Goal: Communication & Community: Connect with others

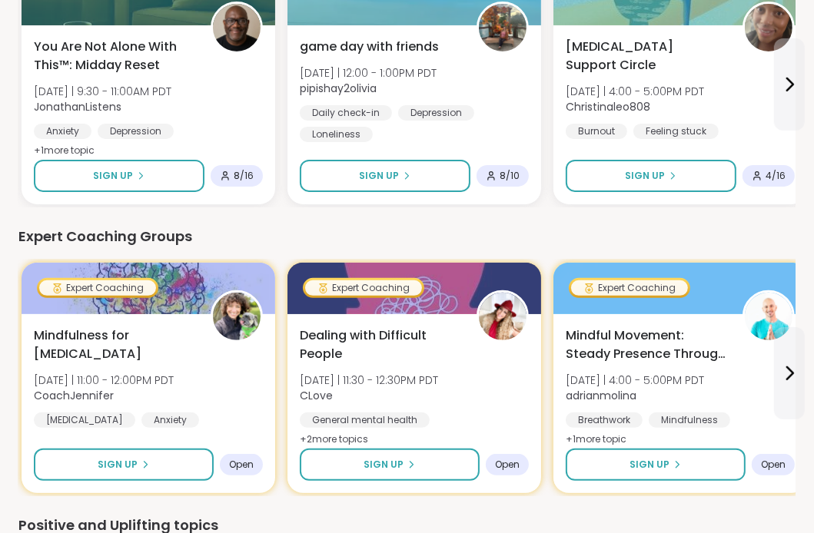
scroll to position [231, 0]
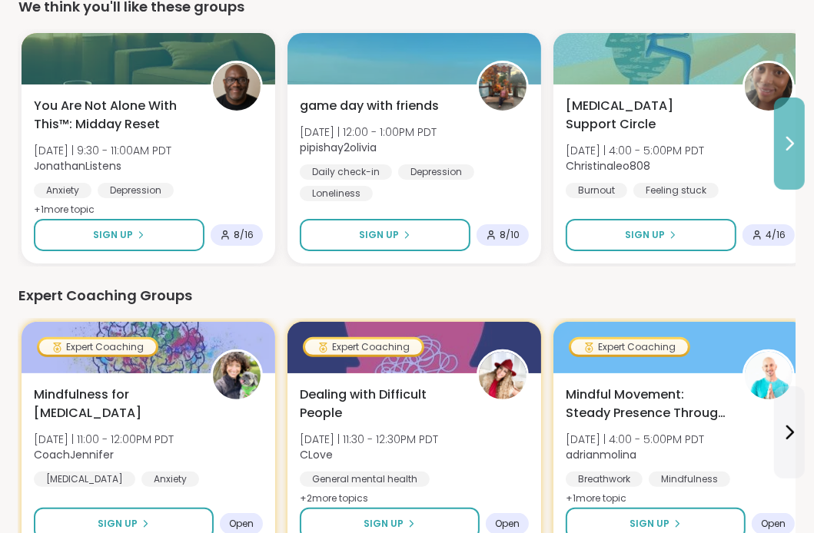
click at [784, 142] on icon at bounding box center [789, 143] width 18 height 18
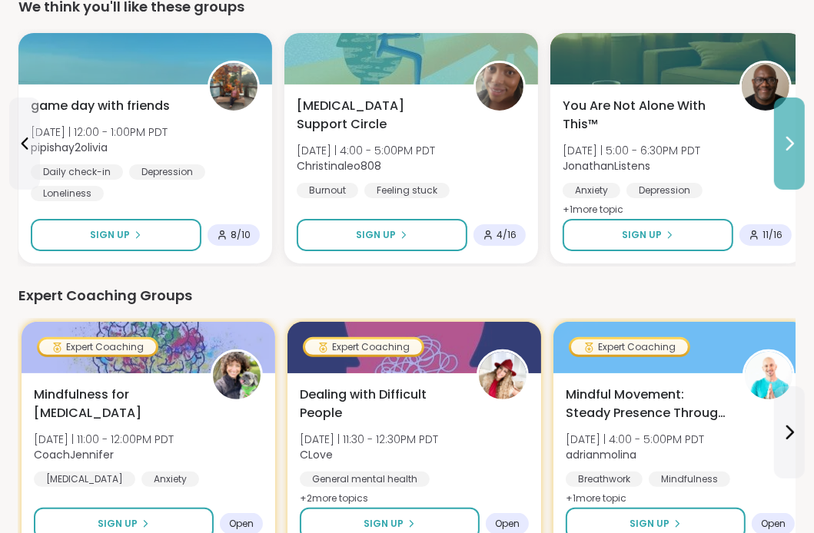
click at [790, 149] on icon at bounding box center [789, 143] width 18 height 18
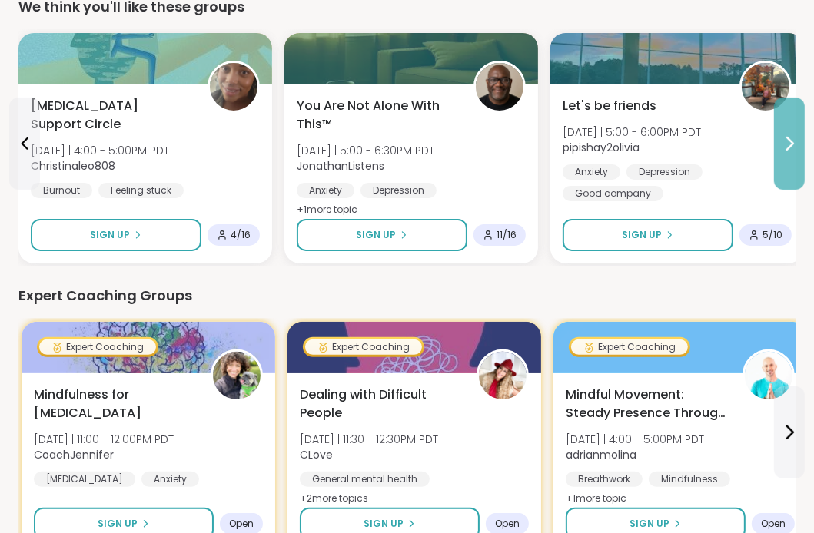
click at [790, 149] on icon at bounding box center [789, 143] width 18 height 18
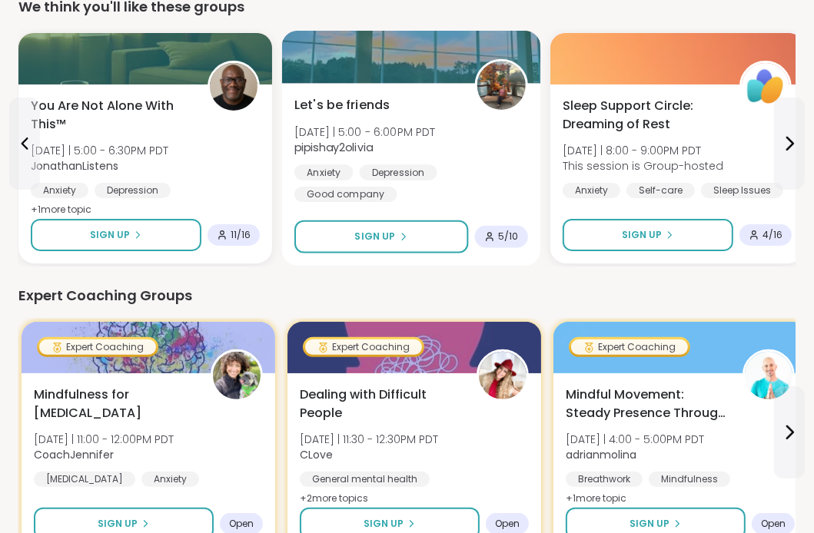
click at [498, 80] on img at bounding box center [501, 85] width 48 height 48
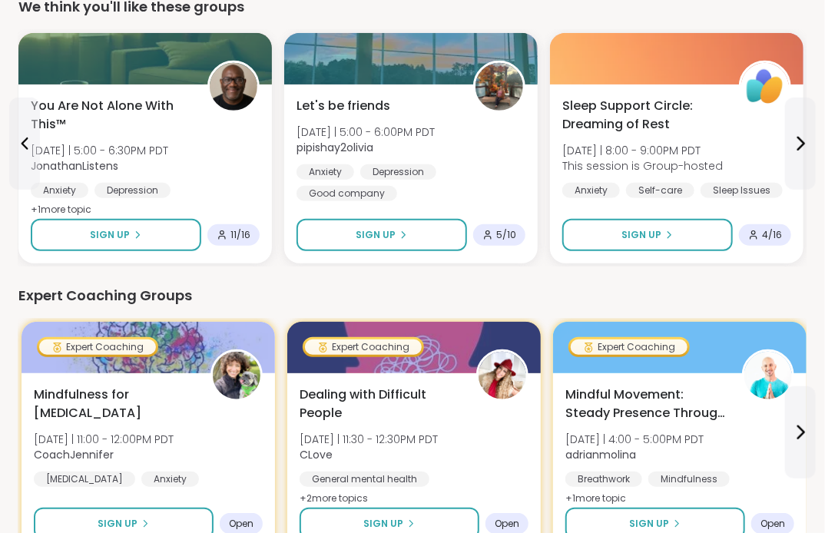
click at [267, 293] on div "Expert Coaching Groups" at bounding box center [412, 296] width 788 height 22
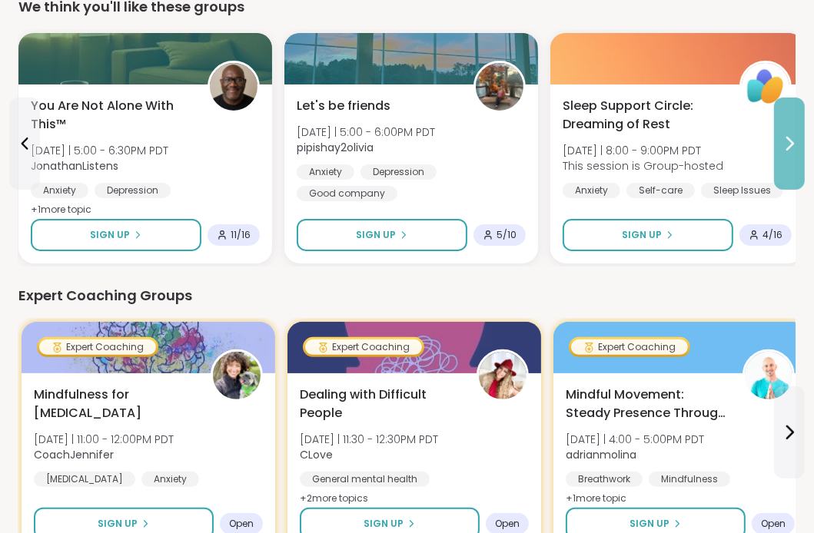
click at [788, 161] on button at bounding box center [789, 144] width 31 height 92
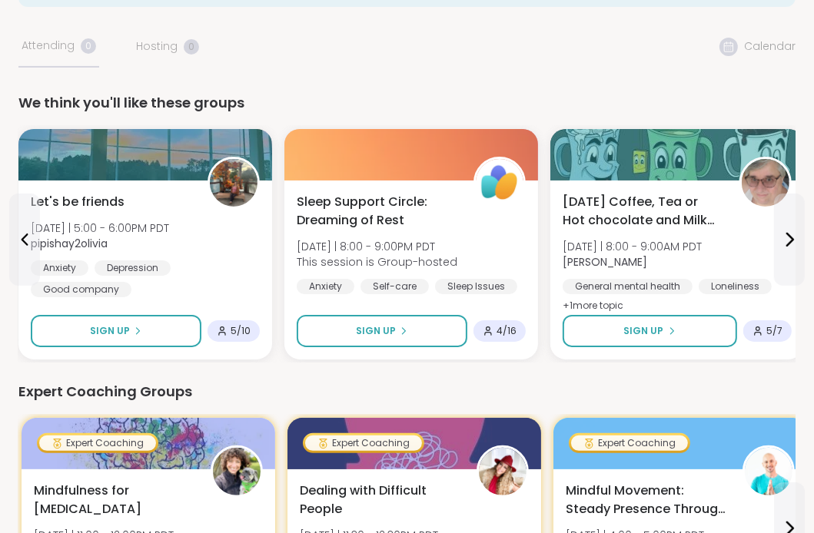
scroll to position [0, 0]
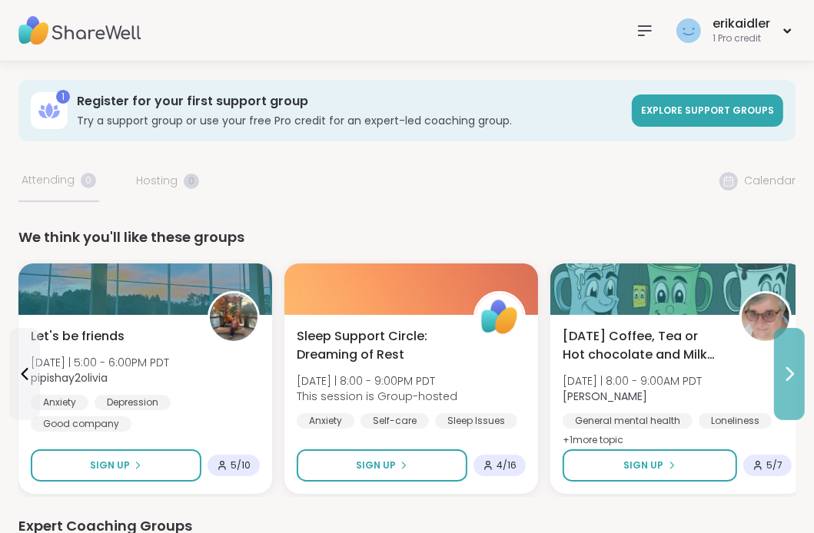
click at [793, 379] on icon at bounding box center [789, 374] width 18 height 18
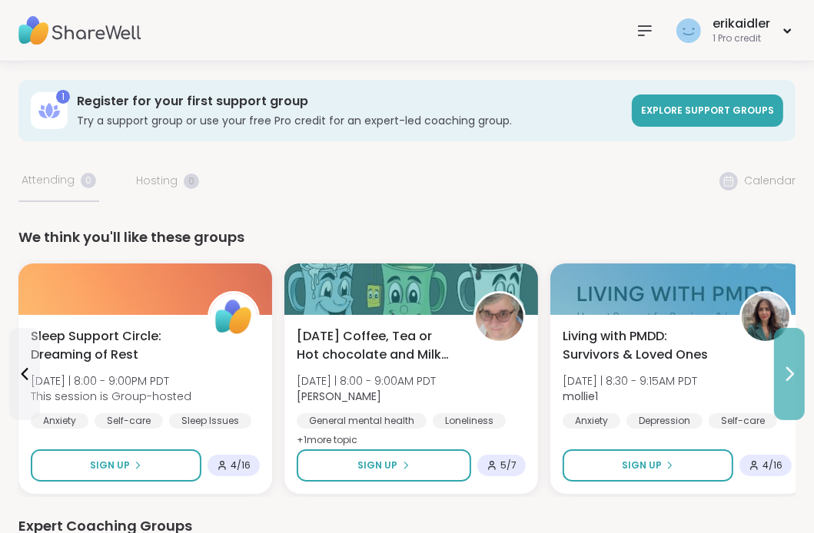
click at [793, 378] on icon at bounding box center [789, 374] width 18 height 18
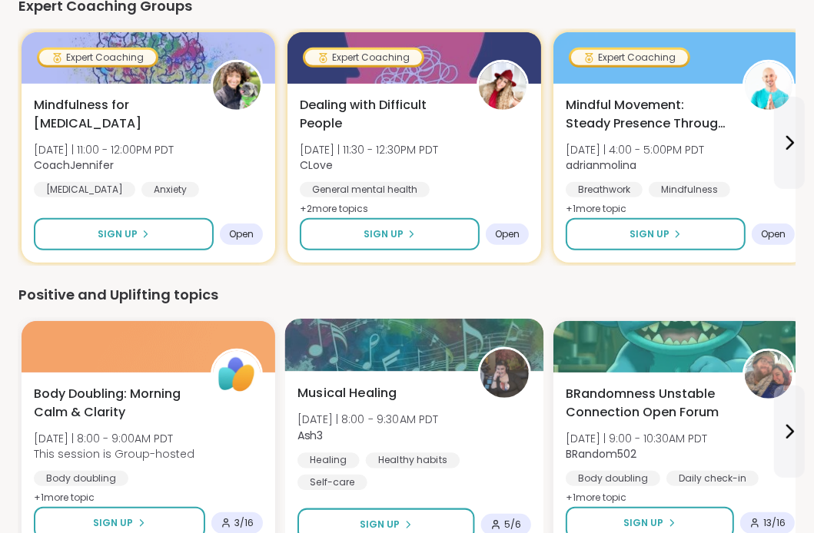
scroll to position [615, 0]
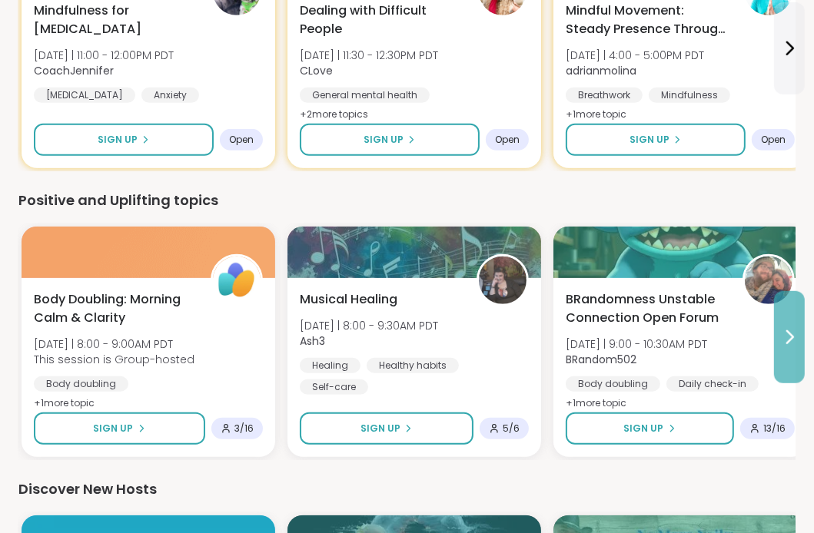
drag, startPoint x: 786, startPoint y: 345, endPoint x: 775, endPoint y: 357, distance: 16.9
click at [778, 355] on button at bounding box center [789, 337] width 31 height 92
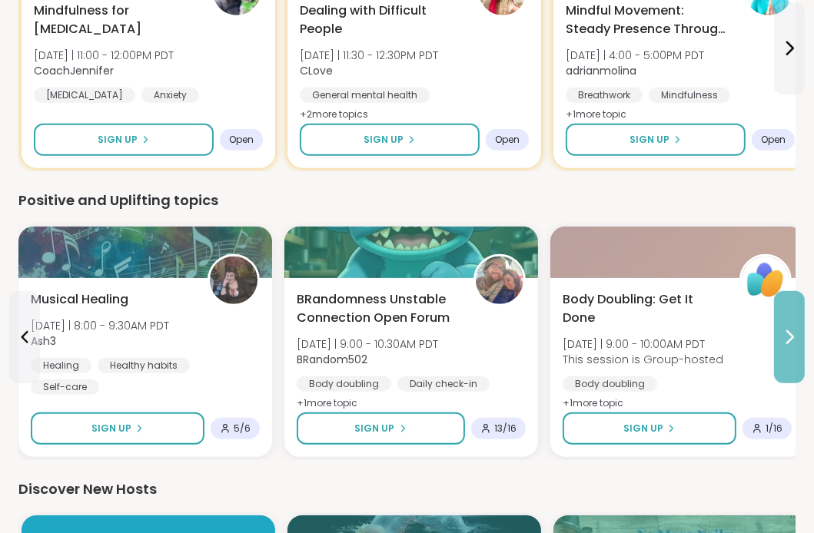
click at [790, 344] on icon at bounding box center [789, 337] width 18 height 18
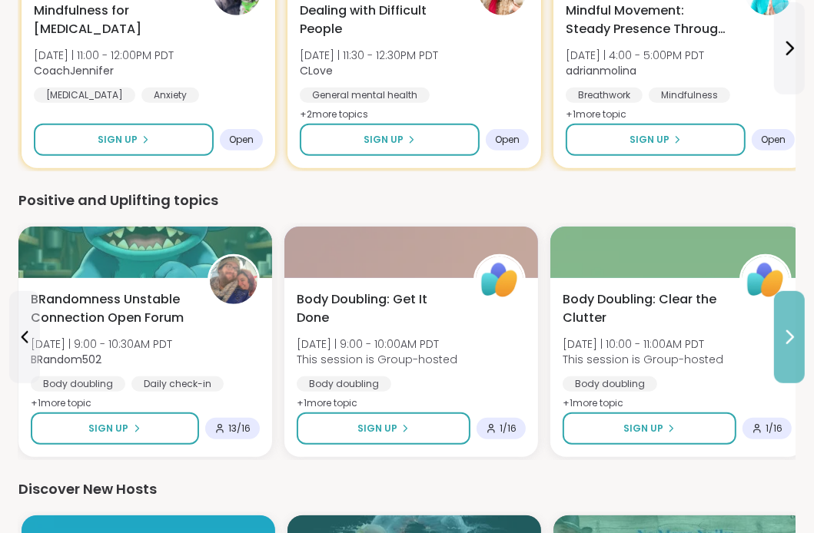
click at [788, 350] on button at bounding box center [789, 337] width 31 height 92
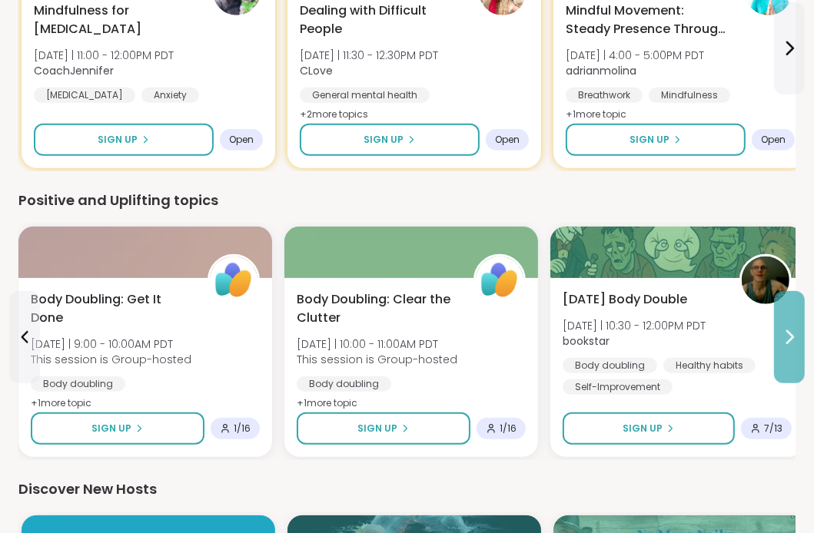
click at [788, 350] on button at bounding box center [789, 337] width 31 height 92
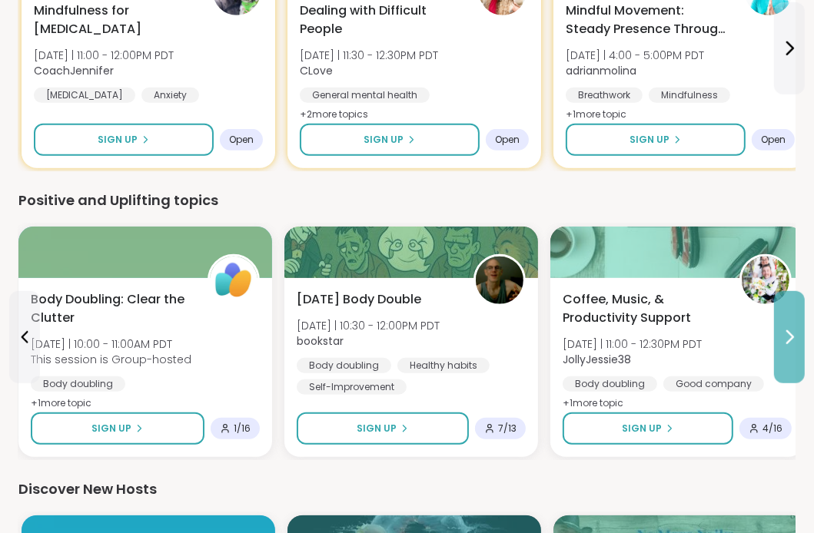
click at [788, 357] on button at bounding box center [789, 337] width 31 height 92
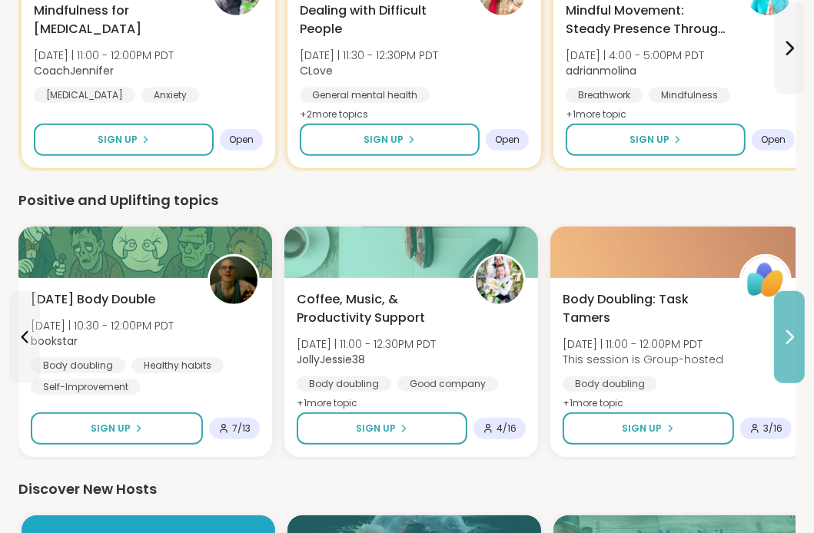
click at [788, 357] on button at bounding box center [789, 337] width 31 height 92
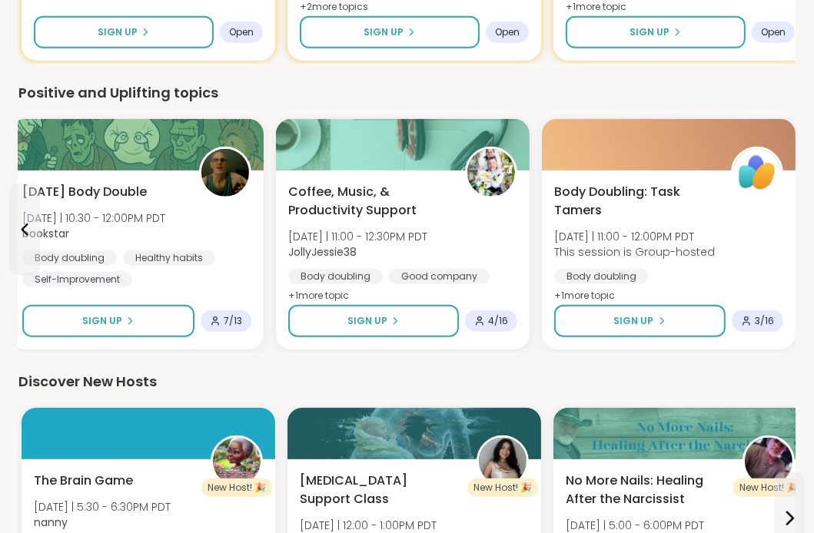
scroll to position [845, 0]
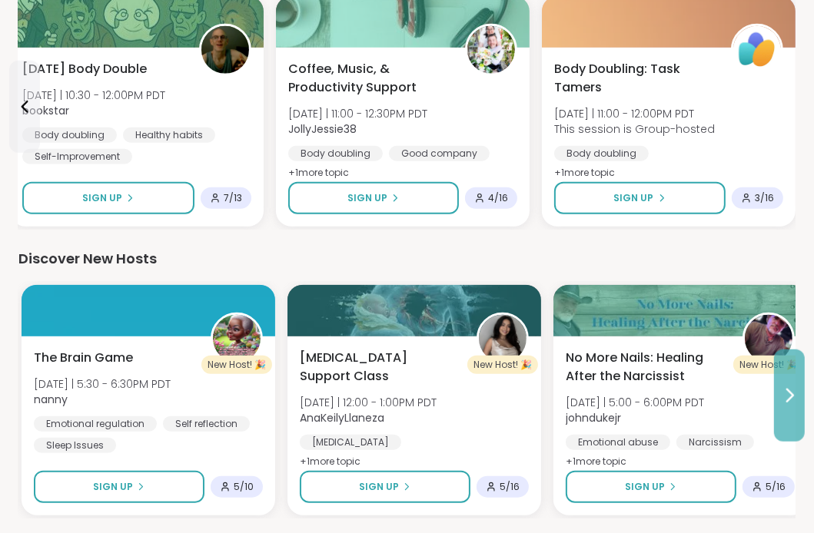
click at [787, 392] on icon at bounding box center [789, 396] width 18 height 18
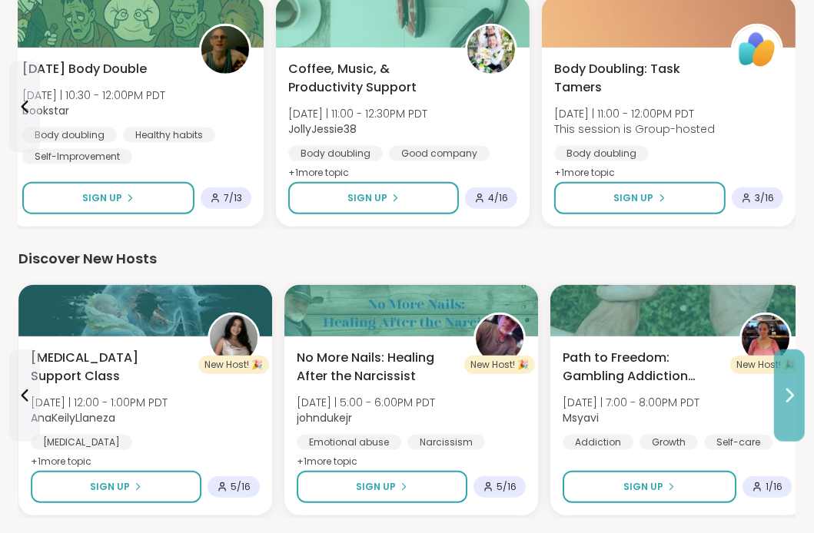
click at [787, 393] on icon at bounding box center [789, 396] width 18 height 18
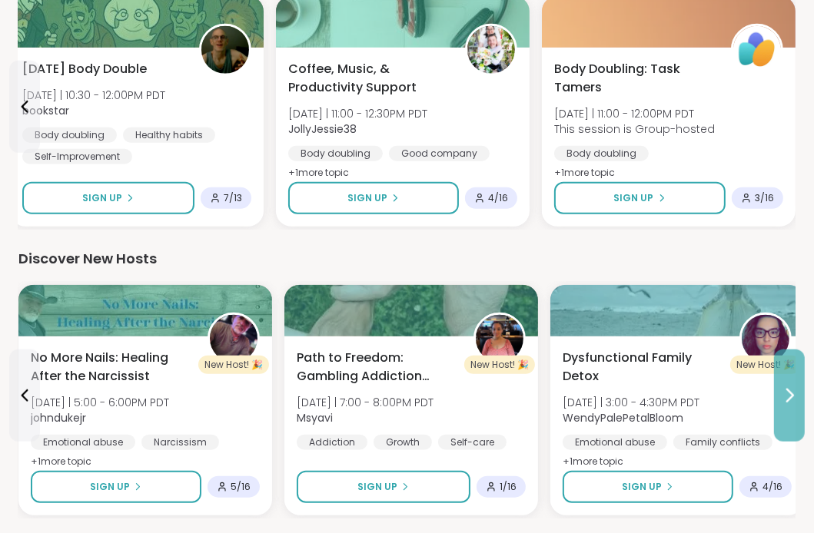
click at [787, 393] on icon at bounding box center [789, 396] width 18 height 18
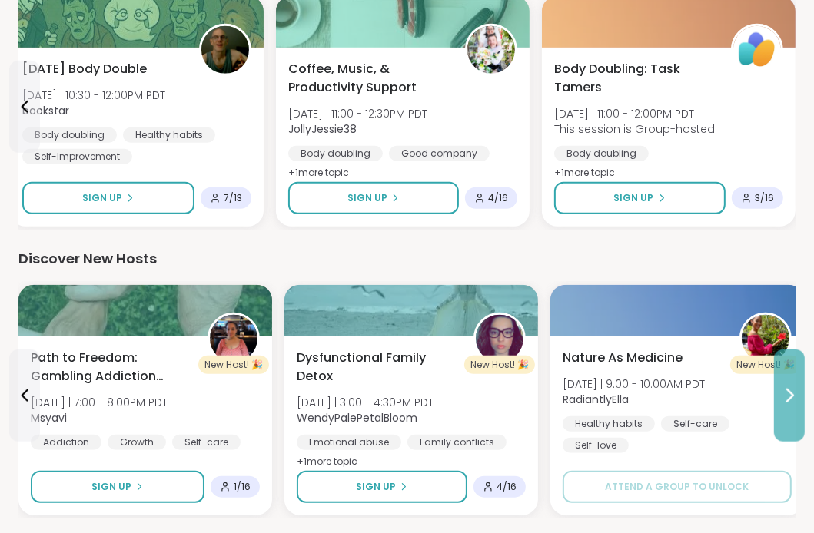
click at [787, 392] on icon at bounding box center [789, 396] width 18 height 18
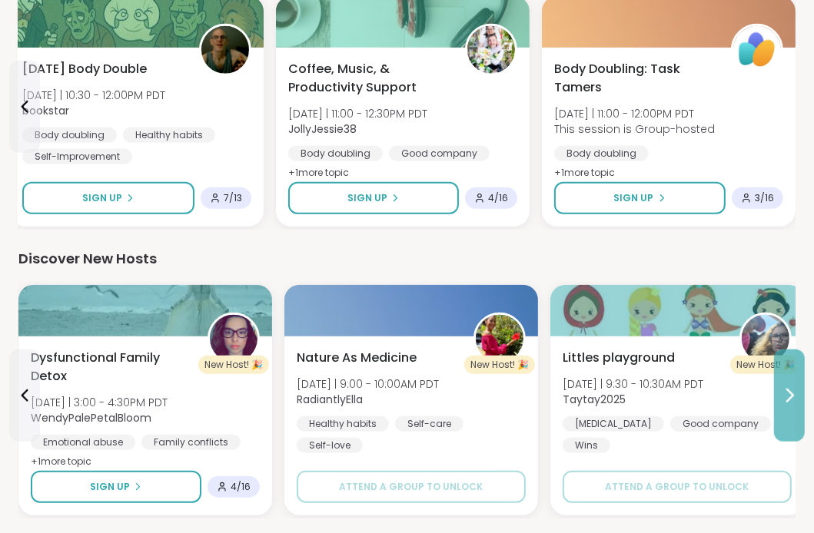
click at [787, 392] on icon at bounding box center [789, 396] width 18 height 18
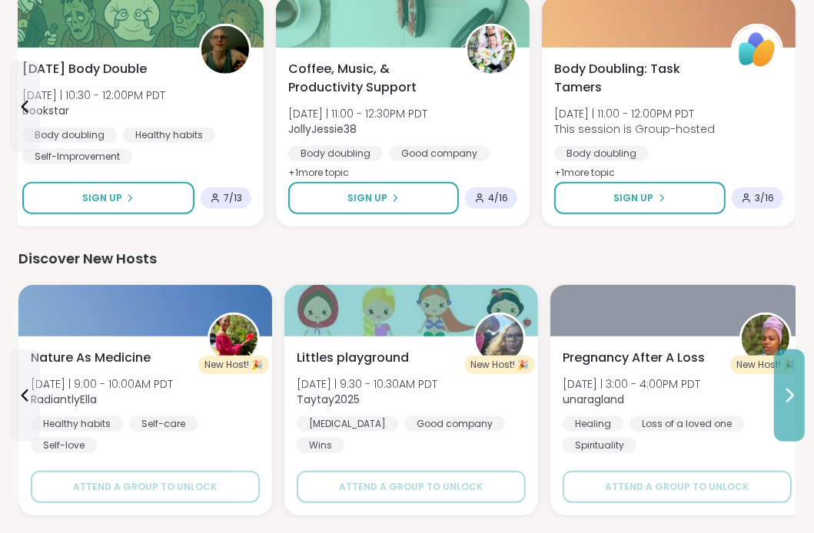
click at [787, 392] on icon at bounding box center [789, 396] width 18 height 18
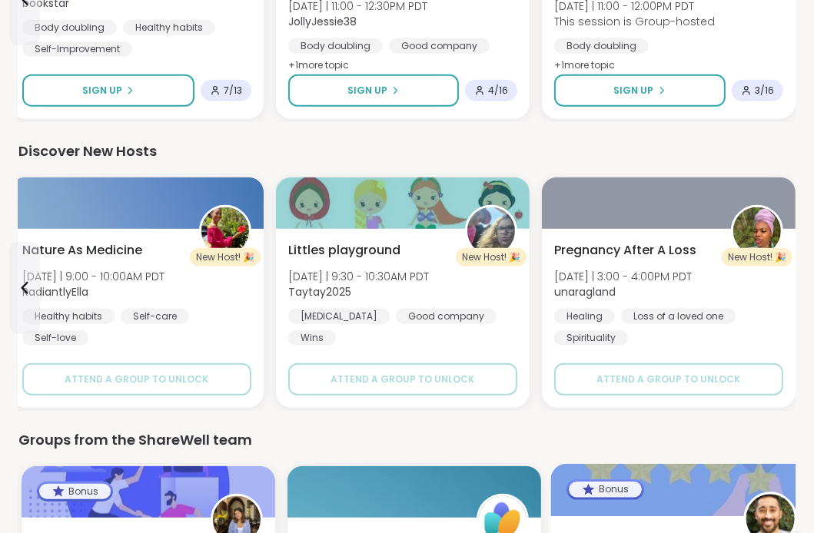
scroll to position [1153, 0]
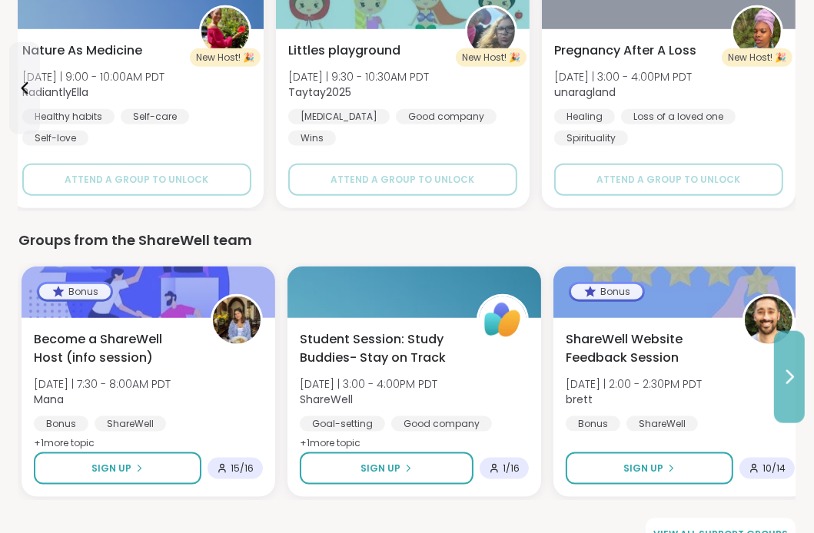
click at [788, 374] on icon at bounding box center [789, 377] width 18 height 18
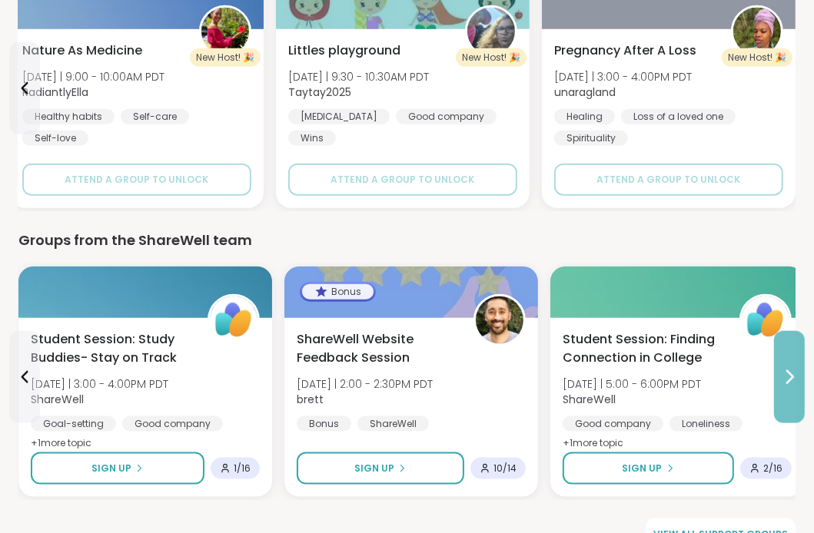
click at [788, 373] on icon at bounding box center [789, 377] width 18 height 18
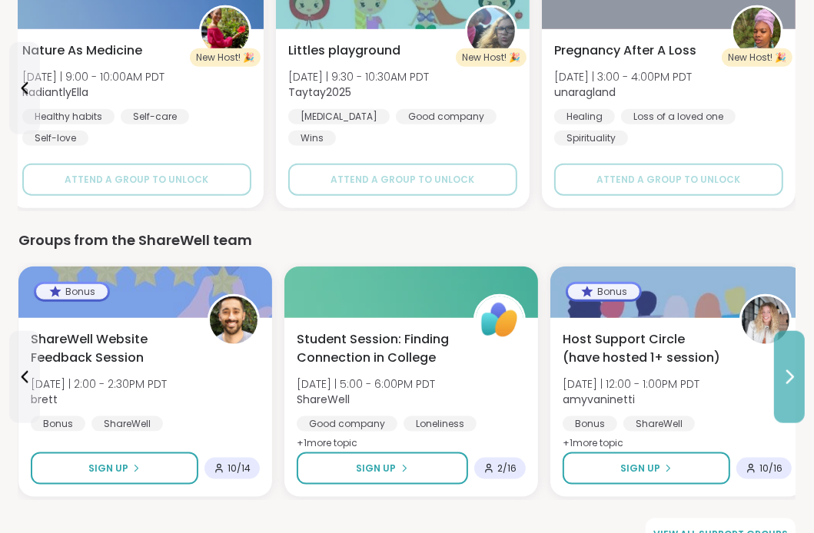
click at [788, 373] on icon at bounding box center [789, 377] width 18 height 18
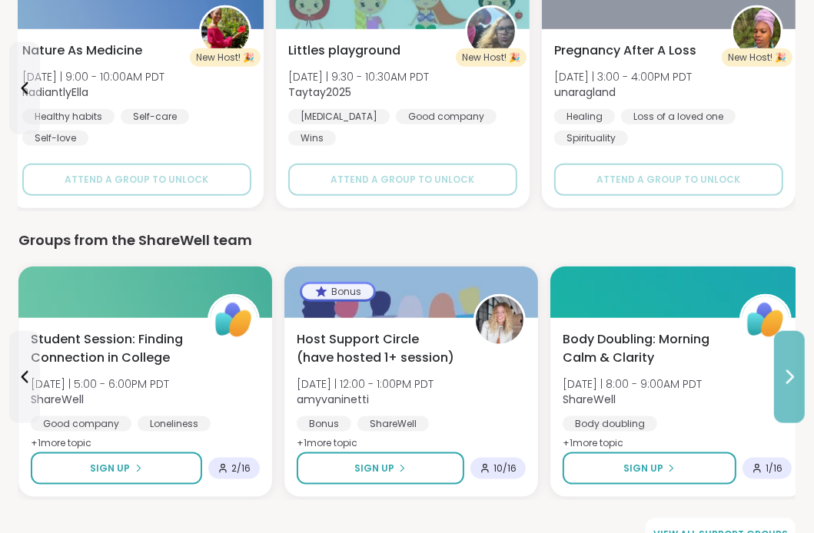
click at [788, 373] on icon at bounding box center [789, 377] width 18 height 18
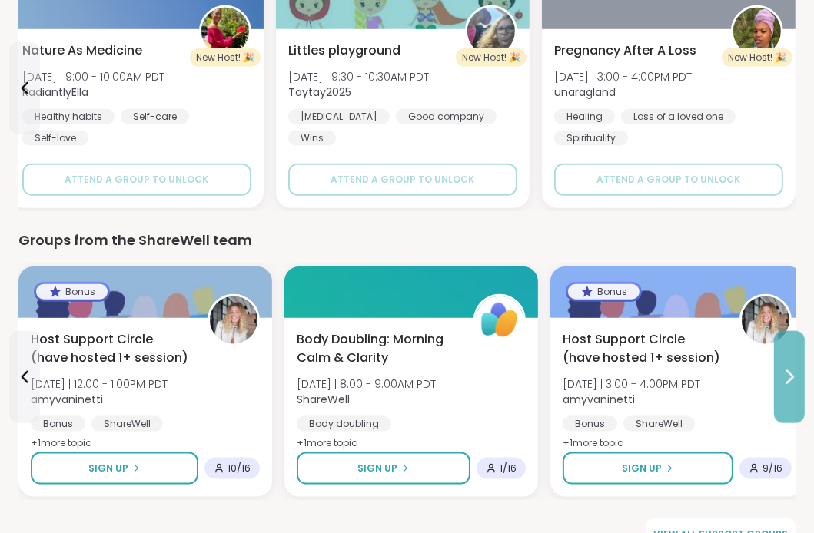
click at [788, 373] on icon at bounding box center [789, 377] width 18 height 18
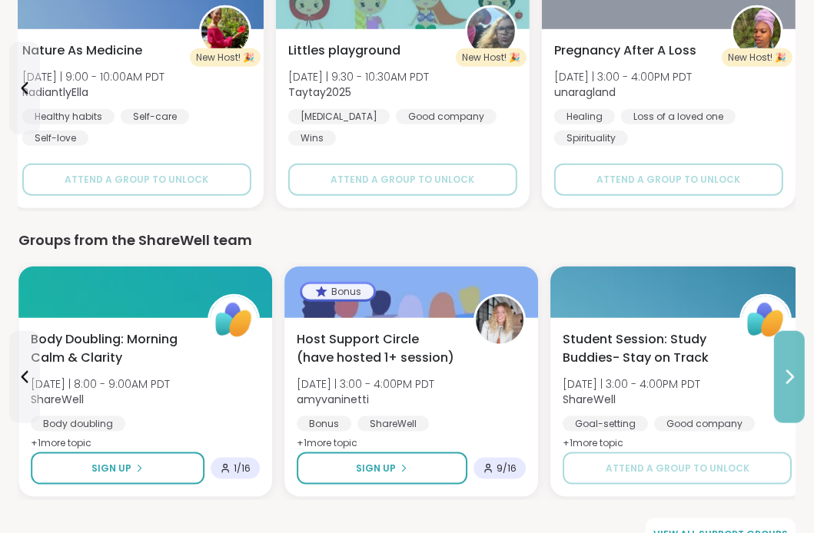
click at [788, 373] on icon at bounding box center [789, 377] width 18 height 18
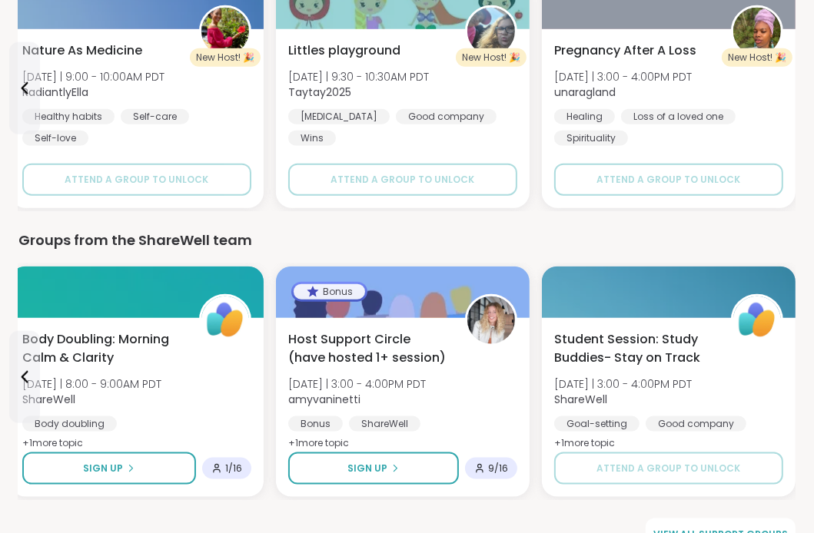
scroll to position [1185, 0]
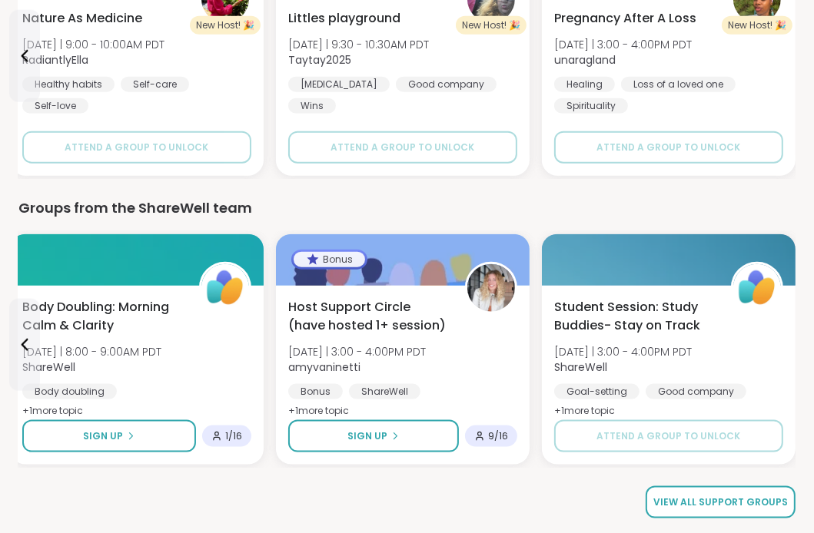
click at [751, 496] on span "View all support groups" at bounding box center [720, 503] width 134 height 14
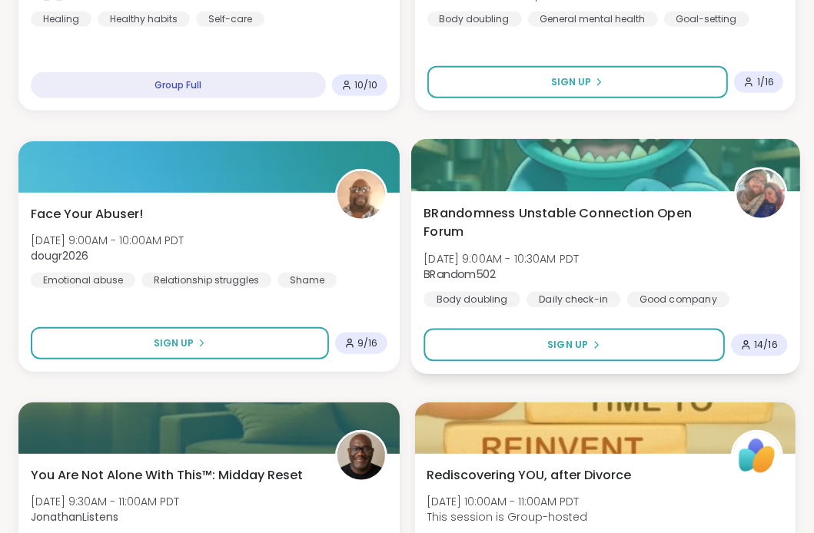
scroll to position [999, 0]
